Goal: Task Accomplishment & Management: Manage account settings

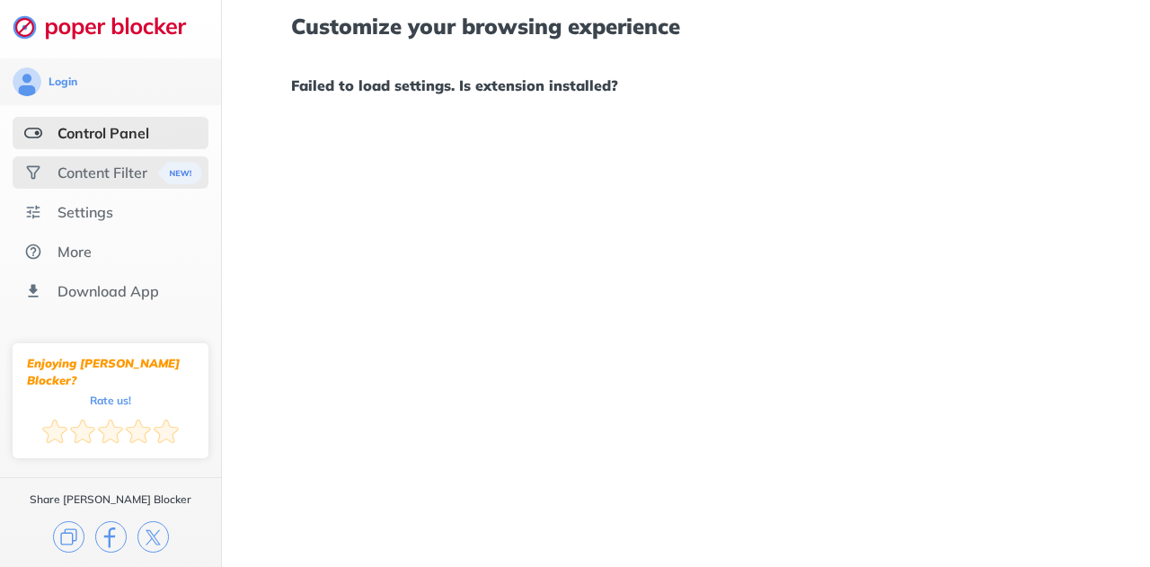
click at [106, 175] on div "Content Filter" at bounding box center [103, 173] width 90 height 18
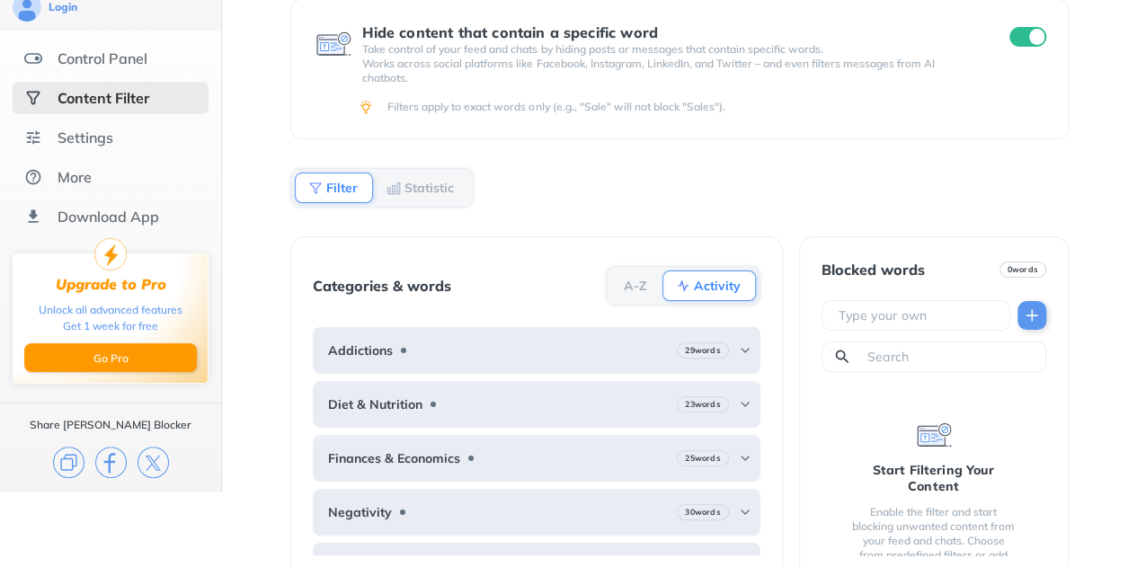
scroll to position [101, 0]
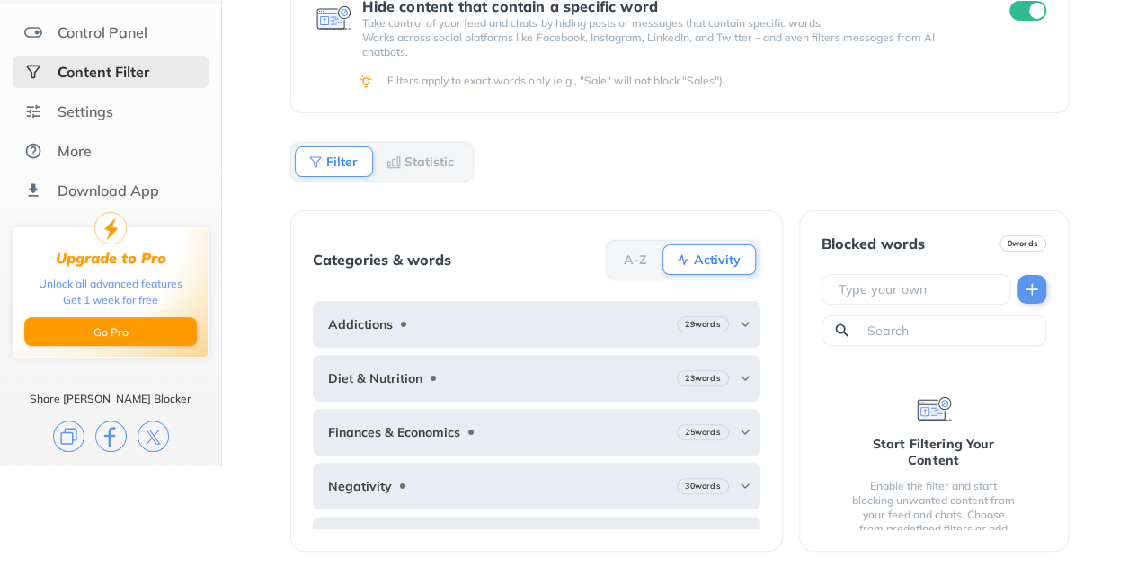
click at [67, 119] on div "Settings" at bounding box center [86, 111] width 56 height 18
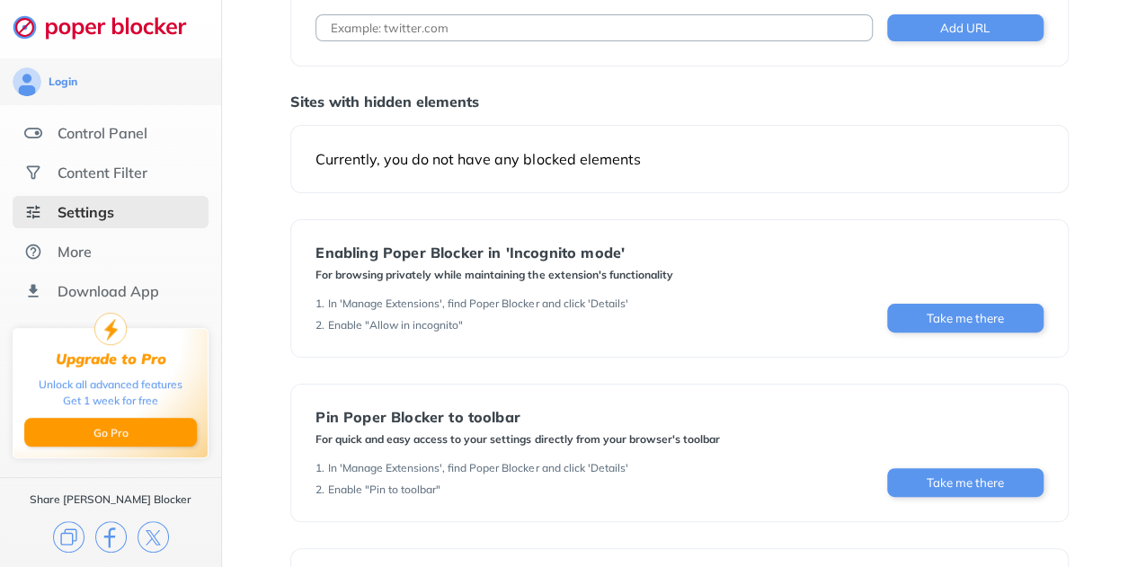
scroll to position [214, 0]
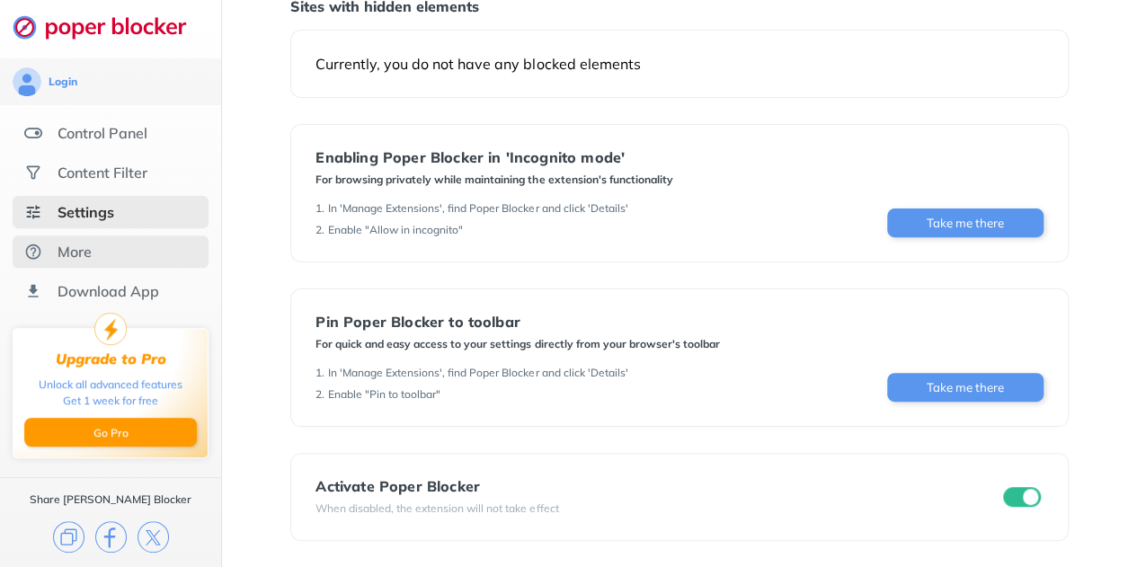
click at [83, 247] on div "More" at bounding box center [75, 252] width 34 height 18
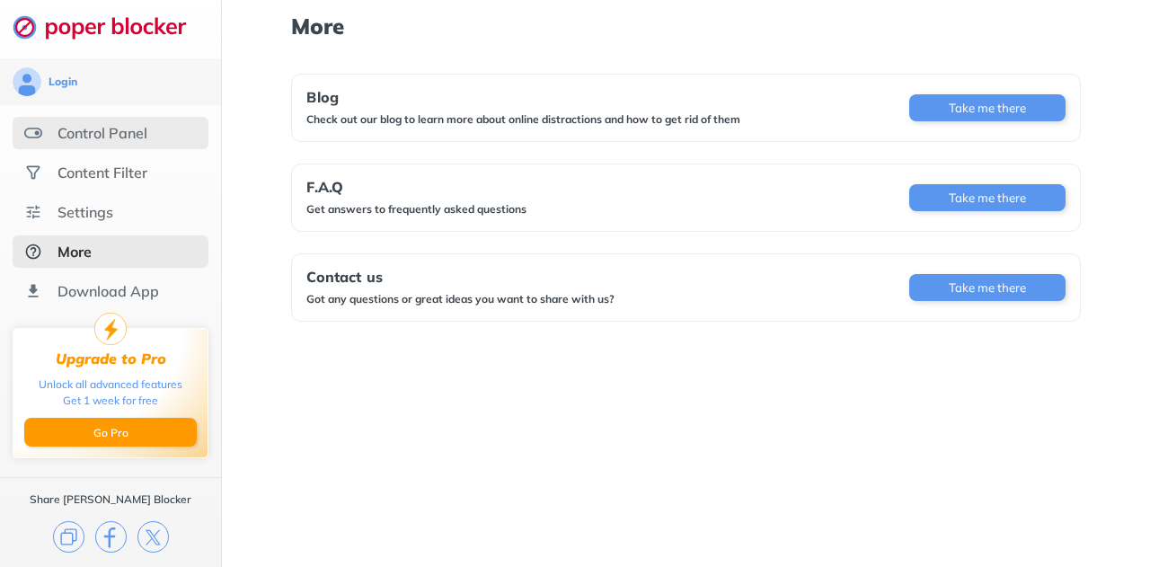
click at [59, 142] on div "Control Panel" at bounding box center [103, 133] width 90 height 18
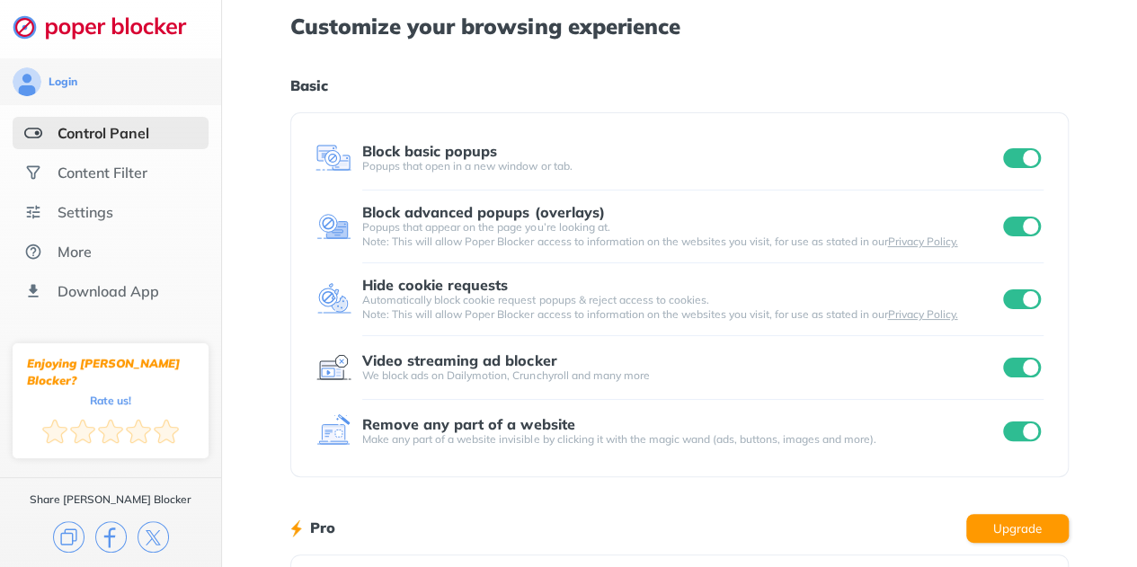
click at [81, 177] on div "Content Filter" at bounding box center [103, 173] width 90 height 18
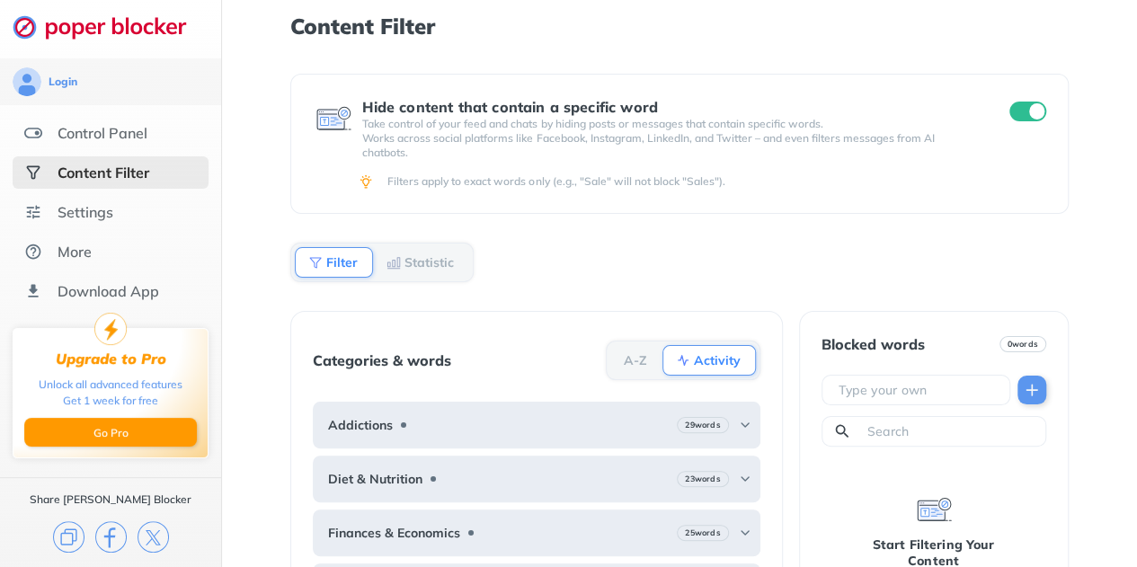
click at [1065, 100] on div "Hide content that contain a specific word Take control of your feed and chats b…" at bounding box center [678, 144] width 777 height 140
click at [1037, 108] on input "checkbox" at bounding box center [1028, 112] width 38 height 20
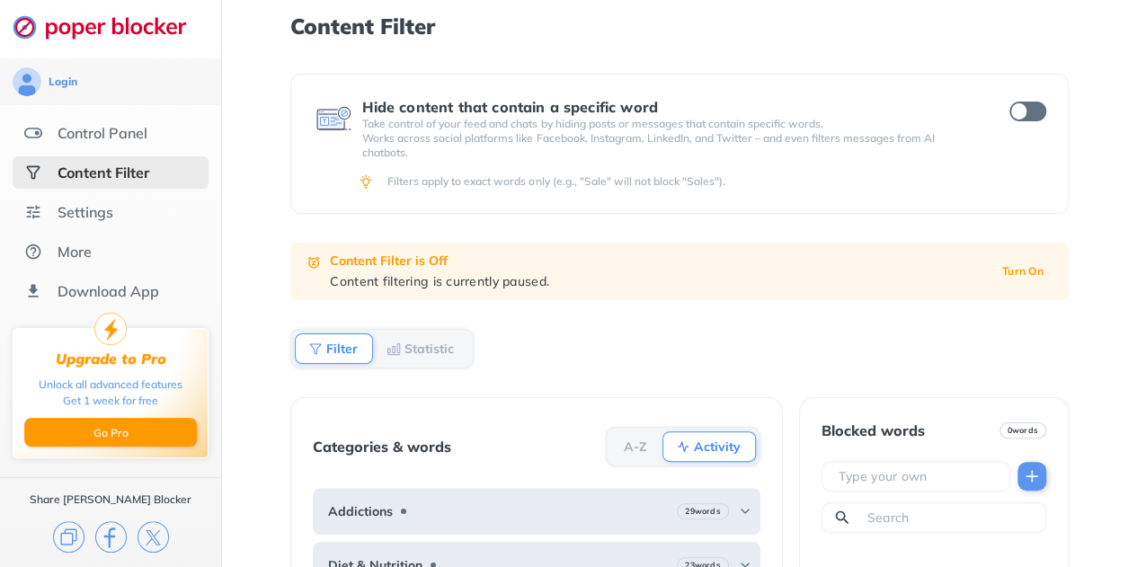
click at [65, 261] on div "More" at bounding box center [75, 252] width 34 height 18
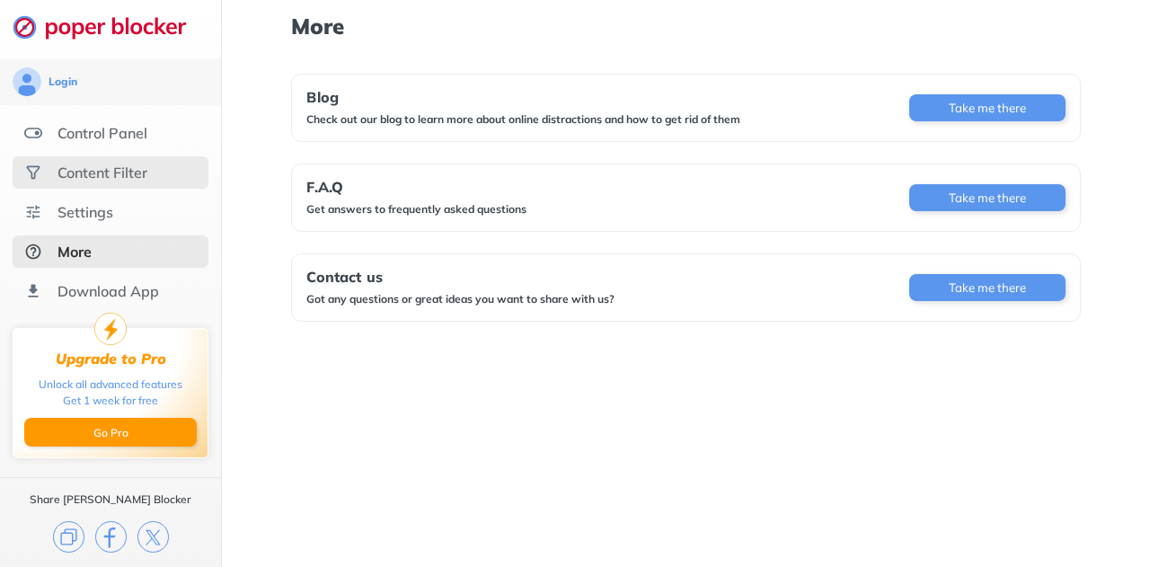
click at [88, 164] on div "Content Filter" at bounding box center [103, 173] width 90 height 18
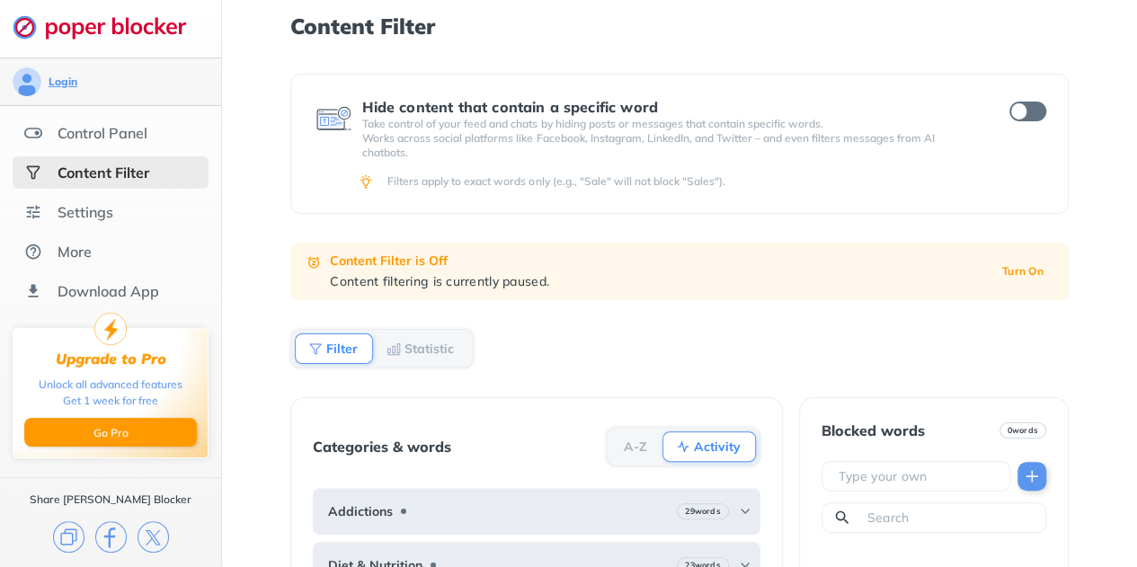
click at [54, 81] on div "Login" at bounding box center [63, 82] width 29 height 14
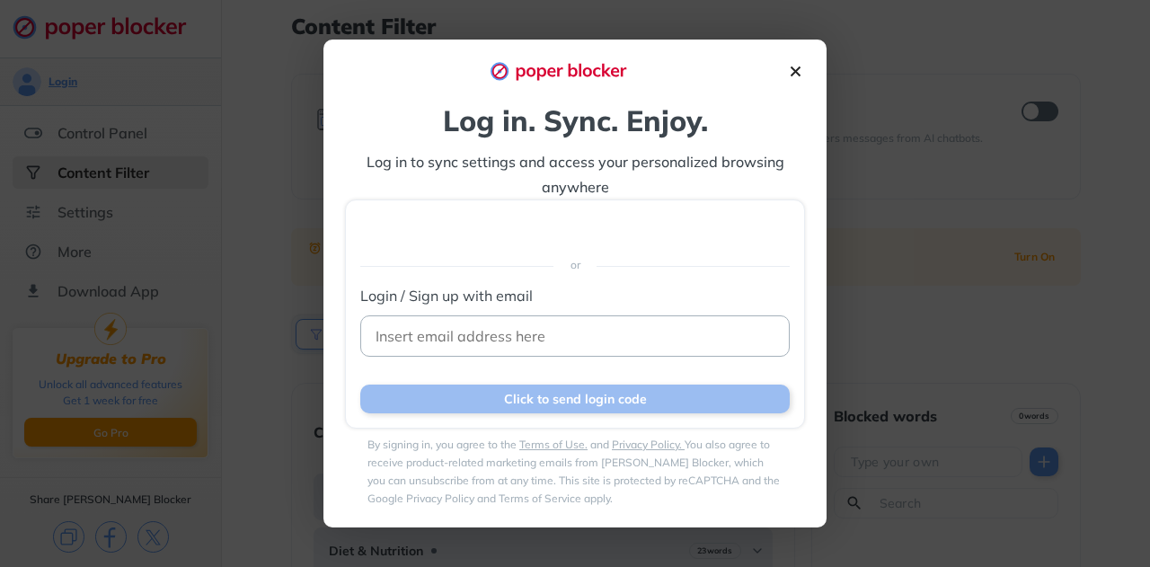
click at [791, 66] on img at bounding box center [795, 71] width 19 height 19
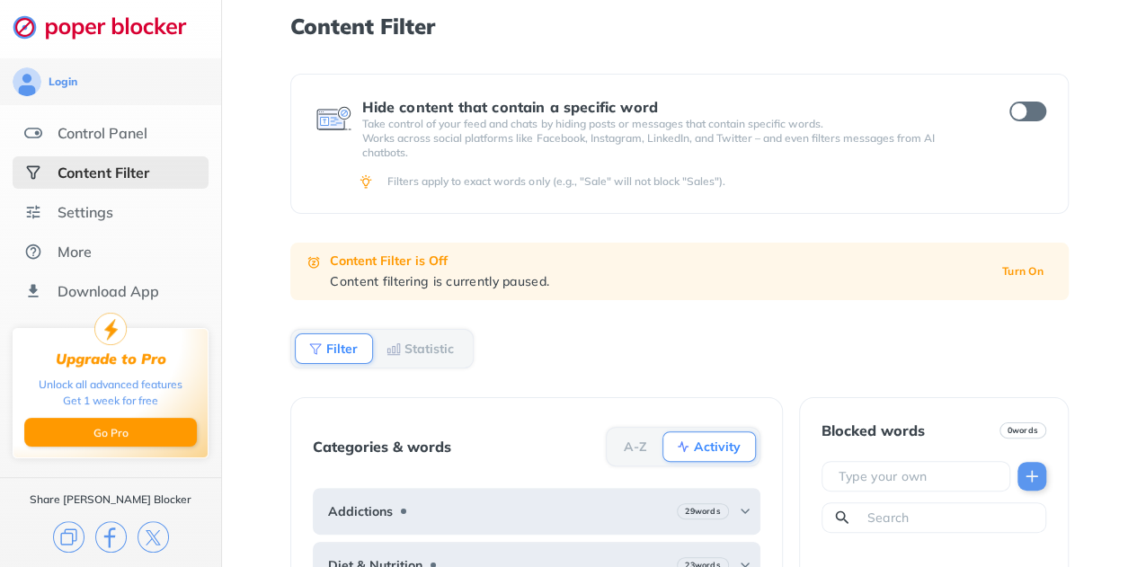
click at [68, 34] on img at bounding box center [109, 26] width 193 height 25
click at [78, 34] on img at bounding box center [109, 26] width 193 height 25
click at [83, 36] on img at bounding box center [109, 26] width 193 height 25
click at [81, 36] on img at bounding box center [109, 26] width 193 height 25
click at [82, 36] on img at bounding box center [109, 26] width 193 height 25
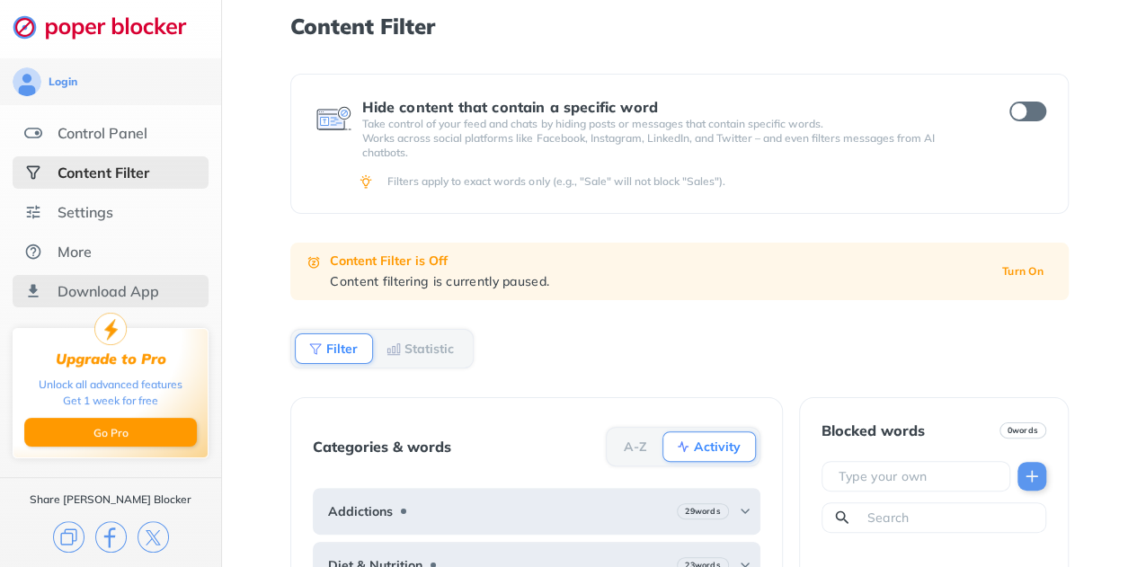
click at [75, 298] on div "Download App" at bounding box center [109, 291] width 102 height 18
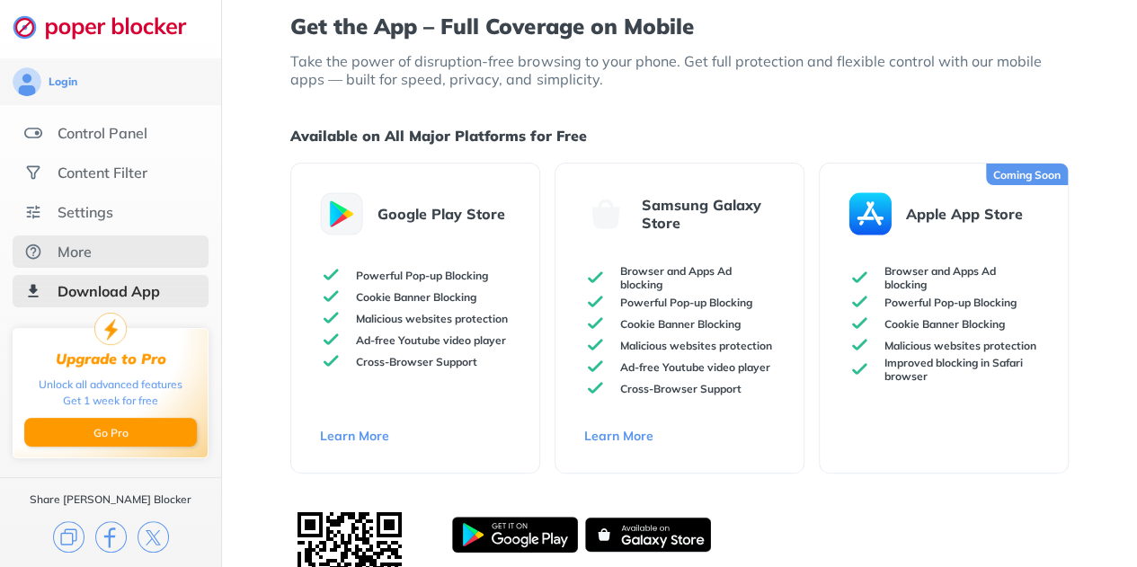
click at [69, 263] on div "More" at bounding box center [111, 251] width 196 height 32
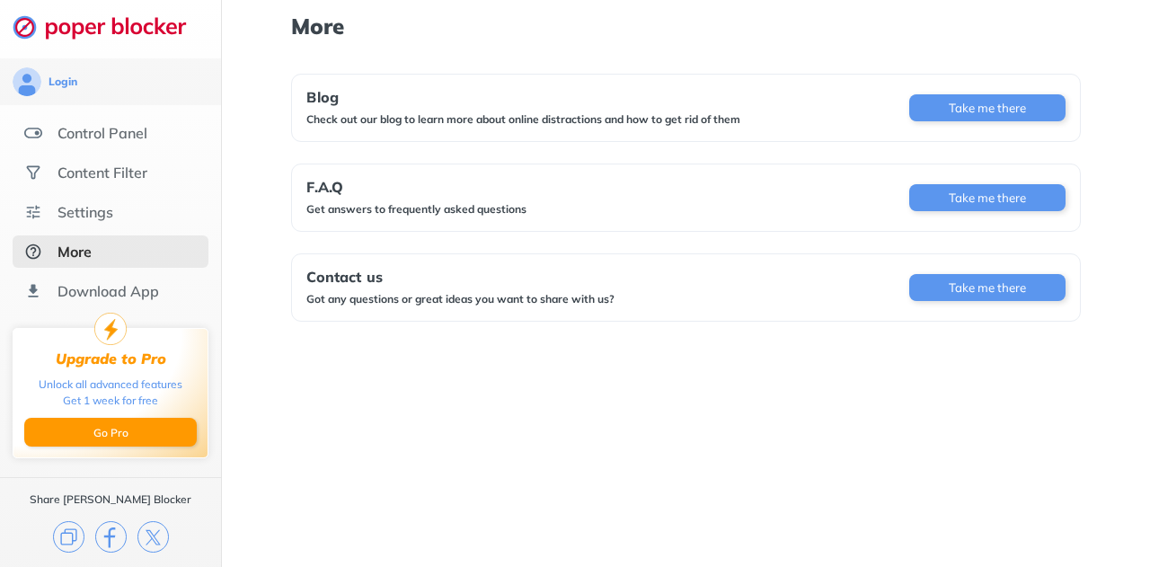
click at [83, 205] on div "Settings" at bounding box center [86, 212] width 56 height 18
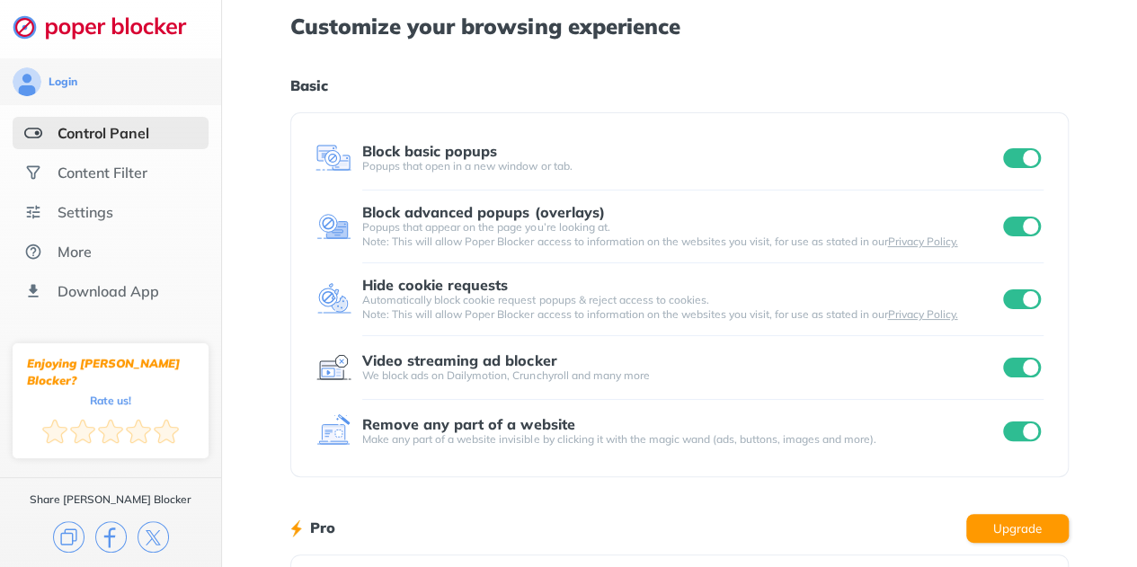
click at [1029, 158] on input "checkbox" at bounding box center [1022, 158] width 38 height 20
click at [1021, 219] on input "checkbox" at bounding box center [1022, 227] width 38 height 20
click at [1028, 291] on input "checkbox" at bounding box center [1022, 299] width 38 height 20
click at [1031, 358] on div at bounding box center [1021, 368] width 44 height 20
click at [1017, 431] on input "checkbox" at bounding box center [1022, 431] width 38 height 20
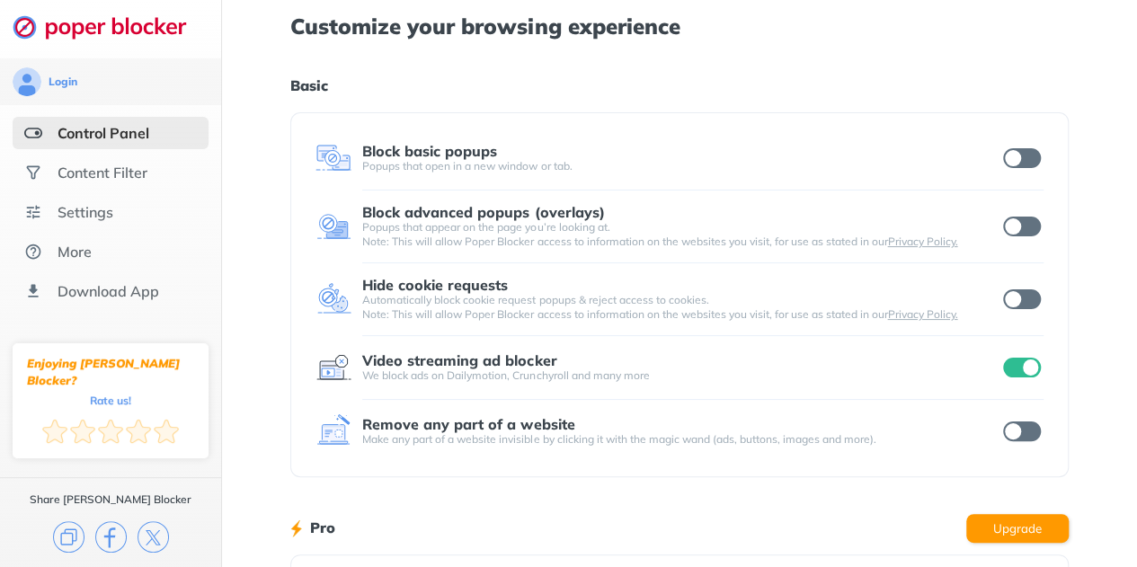
click at [1010, 371] on input "checkbox" at bounding box center [1022, 368] width 38 height 20
click at [1102, 362] on div "Customize your browsing experience Basic Block basic popups Popups that open in…" at bounding box center [679, 464] width 915 height 929
click at [1024, 307] on input "checkbox" at bounding box center [1022, 299] width 38 height 20
